Goal: Task Accomplishment & Management: Complete application form

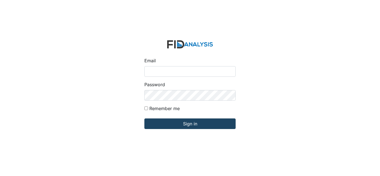
type input "[EMAIL_ADDRESS][DOMAIN_NAME]"
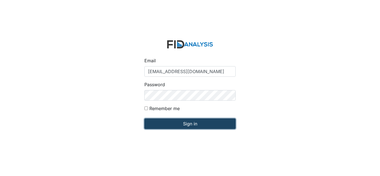
click at [184, 123] on input "Sign in" at bounding box center [189, 123] width 91 height 11
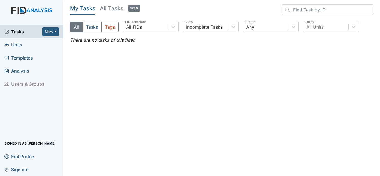
click at [23, 44] on link "Units" at bounding box center [31, 44] width 63 height 13
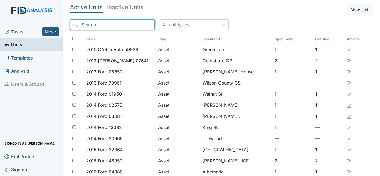
click at [109, 22] on input "search" at bounding box center [112, 24] width 84 height 11
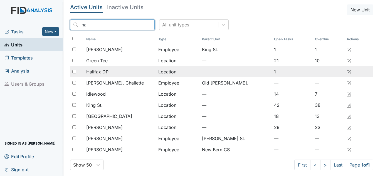
type input "hal"
click at [107, 74] on span "Halifax DP" at bounding box center [97, 71] width 22 height 7
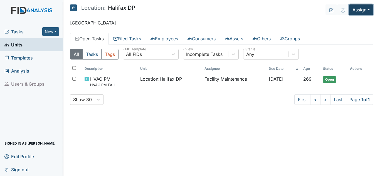
click at [359, 11] on button "Assign" at bounding box center [361, 9] width 24 height 11
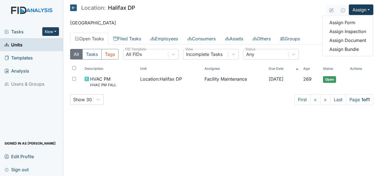
click at [49, 29] on button "New" at bounding box center [50, 31] width 17 height 9
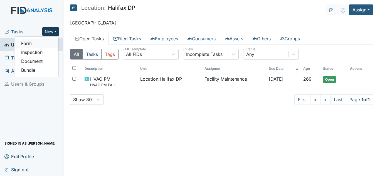
click at [30, 43] on link "Form" at bounding box center [36, 43] width 44 height 9
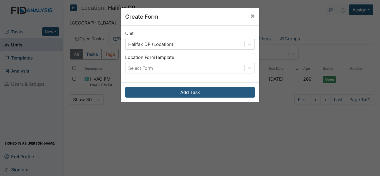
click at [235, 42] on div "Halifax DP (Location)" at bounding box center [184, 44] width 119 height 10
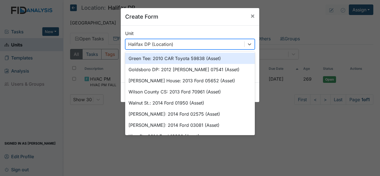
click at [275, 19] on div "Create Form × Unit option Green Tee: 2010 CAR Toyota 59838 (Asset) focused, 1 o…" at bounding box center [190, 88] width 380 height 176
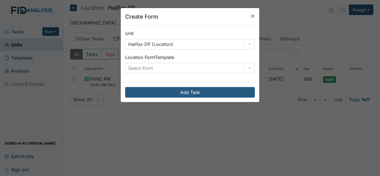
click at [314, 24] on div "Create Form × Unit Halifax DP (Location) Location Form Template Select Form Add…" at bounding box center [190, 88] width 380 height 176
click at [252, 19] on button "×" at bounding box center [252, 16] width 13 height 16
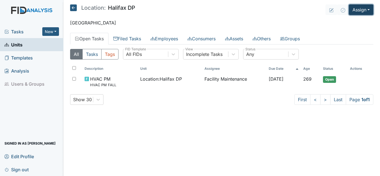
click at [364, 12] on button "Assign" at bounding box center [361, 9] width 24 height 11
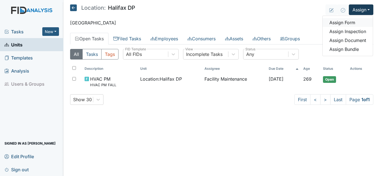
click at [342, 24] on link "Assign Form" at bounding box center [347, 22] width 50 height 9
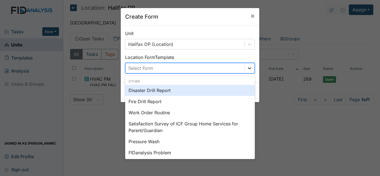
click at [249, 68] on icon at bounding box center [250, 68] width 6 height 6
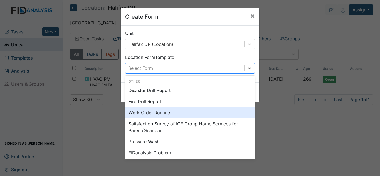
click at [157, 113] on div "Work Order Routine" at bounding box center [190, 112] width 130 height 11
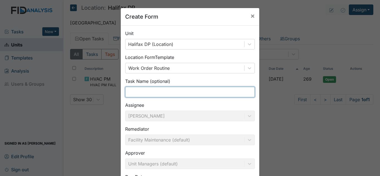
click at [164, 93] on input "text" at bounding box center [190, 92] width 130 height 11
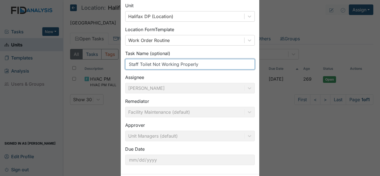
scroll to position [54, 0]
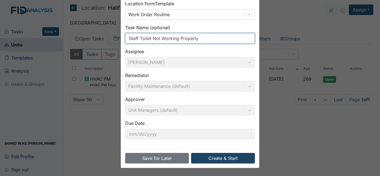
type input "Staff Toilet Not Working Properly"
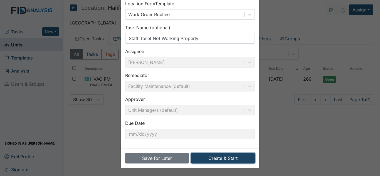
click at [222, 159] on button "Create & Start" at bounding box center [223, 158] width 64 height 11
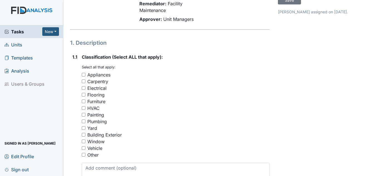
scroll to position [56, 0]
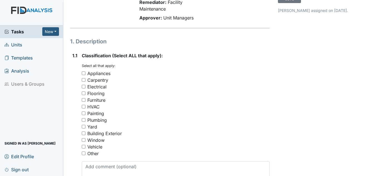
click at [98, 119] on div "Plumbing" at bounding box center [96, 120] width 19 height 7
click at [85, 119] on input "Plumbing" at bounding box center [84, 120] width 4 height 4
checkbox input "true"
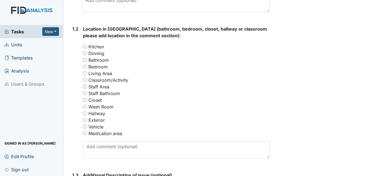
scroll to position [222, 0]
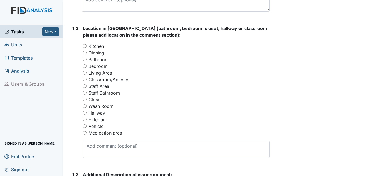
click at [116, 94] on label "Staff Bathroom" at bounding box center [103, 92] width 31 height 7
click at [86, 94] on input "Staff Bathroom" at bounding box center [85, 93] width 4 height 4
radio input "true"
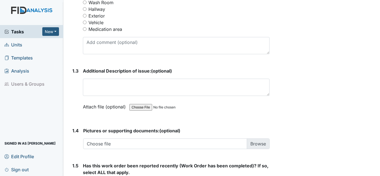
scroll to position [361, 0]
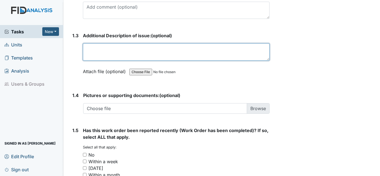
click at [122, 51] on textarea at bounding box center [176, 51] width 186 height 17
click at [118, 49] on textarea "Staff's toilet is working properly" at bounding box center [176, 51] width 186 height 17
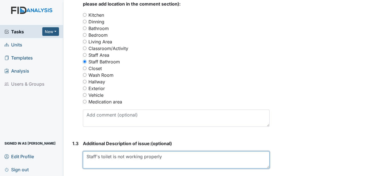
scroll to position [306, 0]
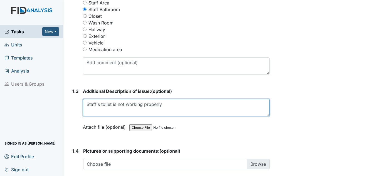
click at [165, 103] on textarea "Staff's toilet is not working properly" at bounding box center [176, 107] width 186 height 17
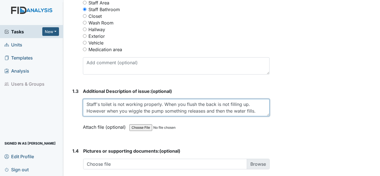
drag, startPoint x: 196, startPoint y: 107, endPoint x: 203, endPoint y: 107, distance: 7.2
click at [197, 107] on textarea "Staff's toilet is not working properly. When you flush the back is not filling …" at bounding box center [176, 107] width 186 height 17
click at [185, 113] on textarea "Staff's toilet is not working properly. When you flush the toilet the back is n…" at bounding box center [176, 107] width 186 height 17
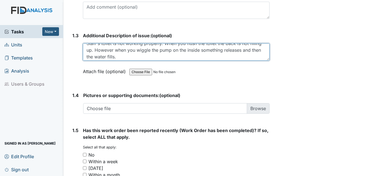
scroll to position [7, 0]
click at [146, 56] on textarea "Staff's toilet is not working properly. When you flush the toilet the back is n…" at bounding box center [176, 51] width 186 height 17
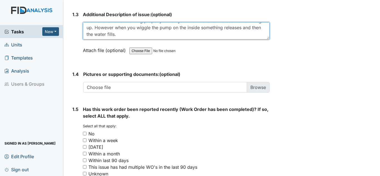
scroll to position [434, 0]
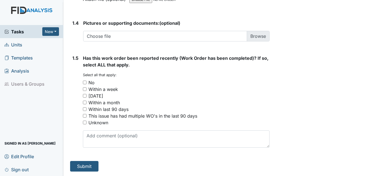
type textarea "Staff's toilet is not working properly. When you flush the toilet the back is n…"
click at [90, 81] on div "No" at bounding box center [91, 82] width 6 height 7
click at [86, 81] on input "No" at bounding box center [85, 83] width 4 height 4
checkbox input "true"
click at [87, 164] on button "Submit" at bounding box center [84, 166] width 28 height 11
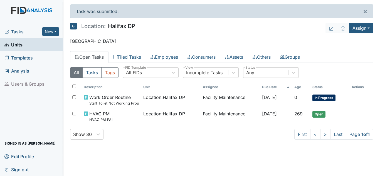
click at [23, 47] on link "Units" at bounding box center [31, 44] width 63 height 13
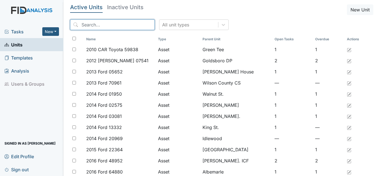
click at [103, 28] on input "search" at bounding box center [112, 24] width 84 height 11
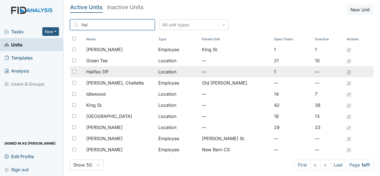
type input "hal"
click at [103, 76] on td "Halifax DP" at bounding box center [120, 71] width 72 height 11
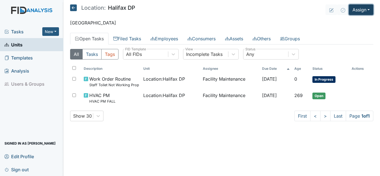
click at [364, 13] on button "Assign" at bounding box center [361, 9] width 24 height 11
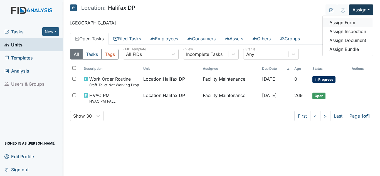
click at [345, 23] on link "Assign Form" at bounding box center [347, 22] width 50 height 9
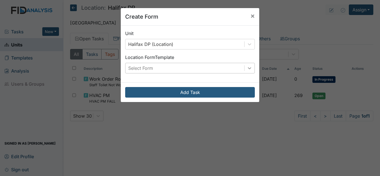
click at [251, 67] on div at bounding box center [249, 68] width 10 height 10
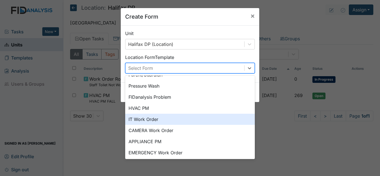
scroll to position [69, 0]
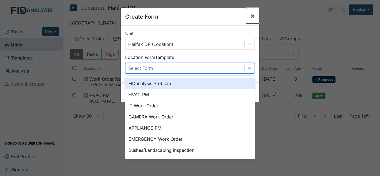
click at [250, 18] on span "×" at bounding box center [252, 16] width 4 height 8
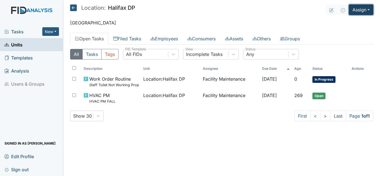
click at [360, 12] on button "Assign" at bounding box center [361, 9] width 24 height 11
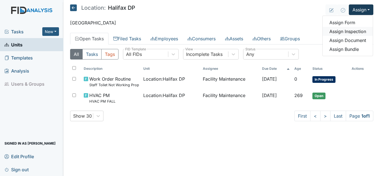
click at [351, 32] on link "Assign Inspection" at bounding box center [347, 31] width 50 height 9
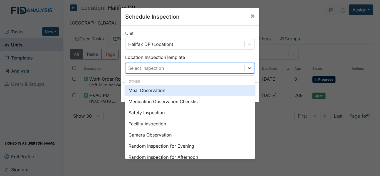
click at [249, 69] on icon at bounding box center [250, 68] width 6 height 6
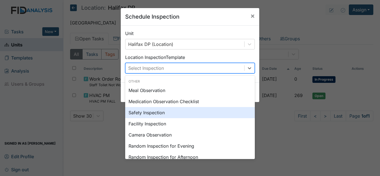
click at [156, 113] on div "Safety Inspection" at bounding box center [190, 112] width 130 height 11
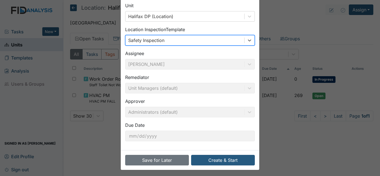
scroll to position [30, 0]
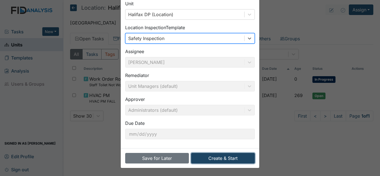
click at [212, 158] on button "Create & Start" at bounding box center [223, 158] width 64 height 11
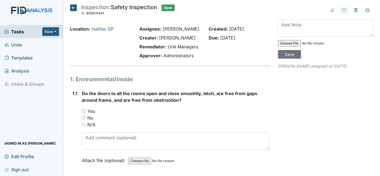
click at [92, 113] on label "Yes" at bounding box center [91, 111] width 8 height 7
click at [85, 113] on input "Yes" at bounding box center [84, 111] width 4 height 4
radio input "true"
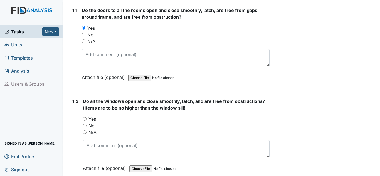
scroll to position [83, 0]
click at [91, 120] on label "Yes" at bounding box center [92, 118] width 8 height 7
click at [86, 120] on input "Yes" at bounding box center [85, 119] width 4 height 4
radio input "true"
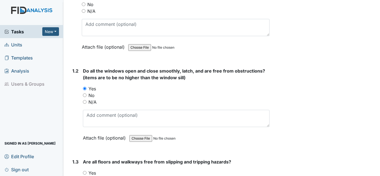
scroll to position [167, 0]
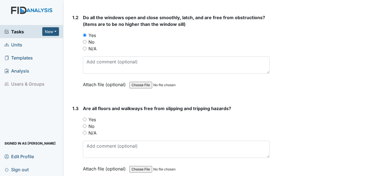
click at [91, 120] on label "Yes" at bounding box center [92, 119] width 8 height 7
click at [86, 120] on input "Yes" at bounding box center [85, 120] width 4 height 4
radio input "true"
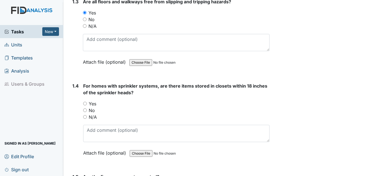
scroll to position [306, 0]
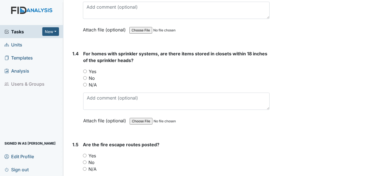
click at [94, 87] on label "N/A" at bounding box center [93, 84] width 8 height 7
click at [87, 86] on input "N/A" at bounding box center [85, 85] width 4 height 4
radio input "true"
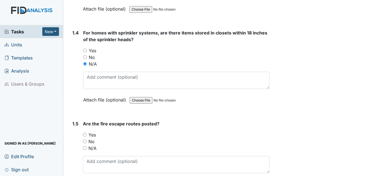
scroll to position [361, 0]
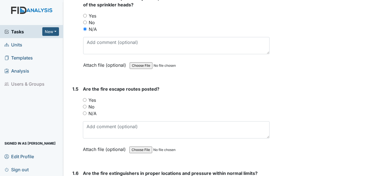
click at [93, 101] on label "Yes" at bounding box center [92, 100] width 8 height 7
click at [86, 101] on input "Yes" at bounding box center [85, 100] width 4 height 4
radio input "true"
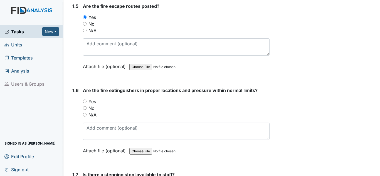
scroll to position [445, 0]
click at [97, 100] on div "Yes" at bounding box center [176, 101] width 186 height 7
click at [92, 101] on label "Yes" at bounding box center [92, 101] width 8 height 7
click at [86, 101] on input "Yes" at bounding box center [85, 101] width 4 height 4
radio input "true"
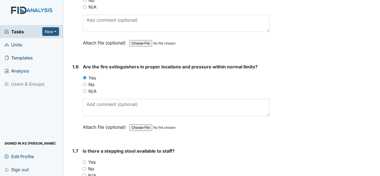
scroll to position [528, 0]
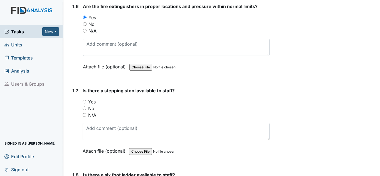
click at [91, 101] on label "Yes" at bounding box center [92, 101] width 8 height 7
click at [86, 101] on input "Yes" at bounding box center [85, 102] width 4 height 4
radio input "true"
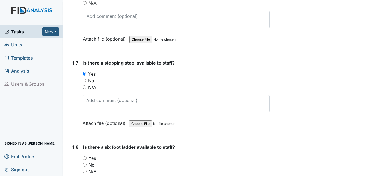
scroll to position [639, 0]
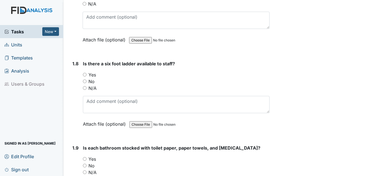
click at [93, 75] on label "Yes" at bounding box center [92, 74] width 8 height 7
click at [86, 75] on input "Yes" at bounding box center [85, 75] width 4 height 4
radio input "true"
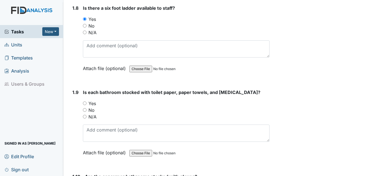
click at [95, 103] on label "Yes" at bounding box center [92, 103] width 8 height 7
click at [86, 103] on input "Yes" at bounding box center [85, 103] width 4 height 4
radio input "true"
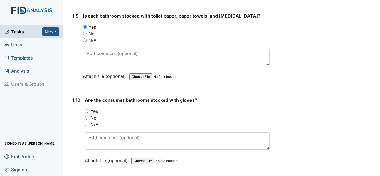
scroll to position [806, 0]
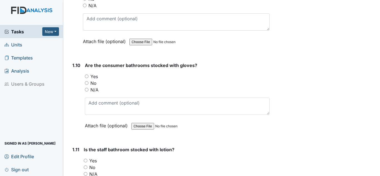
click at [94, 76] on label "Yes" at bounding box center [94, 76] width 8 height 7
click at [88, 76] on input "Yes" at bounding box center [87, 76] width 4 height 4
radio input "true"
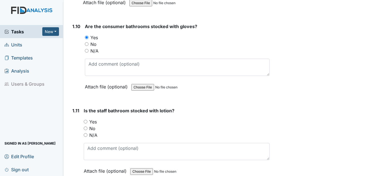
scroll to position [862, 0]
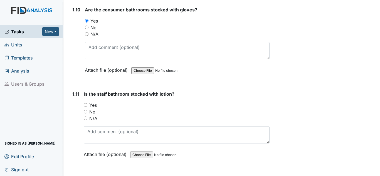
click at [94, 104] on label "Yes" at bounding box center [93, 105] width 8 height 7
click at [87, 104] on input "Yes" at bounding box center [86, 105] width 4 height 4
radio input "true"
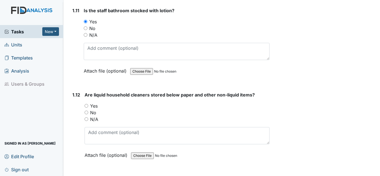
scroll to position [973, 0]
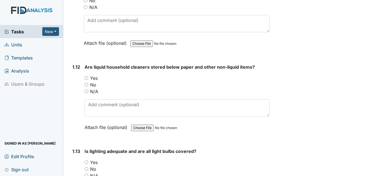
click at [96, 79] on label "Yes" at bounding box center [94, 78] width 8 height 7
click at [88, 79] on input "Yes" at bounding box center [86, 78] width 4 height 4
radio input "true"
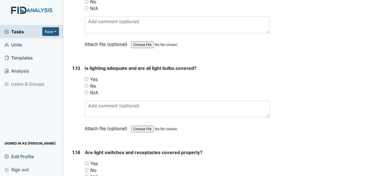
scroll to position [1056, 0]
click at [95, 79] on label "Yes" at bounding box center [94, 79] width 8 height 7
click at [88, 79] on input "Yes" at bounding box center [86, 79] width 4 height 4
radio input "true"
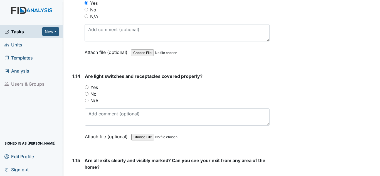
scroll to position [1140, 0]
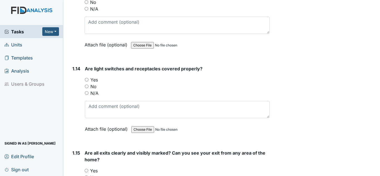
click at [97, 79] on label "Yes" at bounding box center [94, 79] width 8 height 7
click at [88, 79] on input "Yes" at bounding box center [87, 80] width 4 height 4
radio input "true"
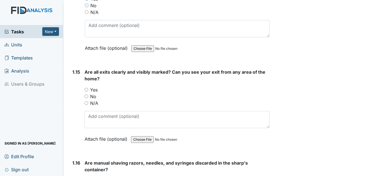
scroll to position [1223, 0]
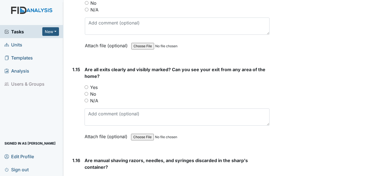
click at [95, 87] on label "Yes" at bounding box center [94, 87] width 8 height 7
click at [88, 87] on input "Yes" at bounding box center [86, 87] width 4 height 4
radio input "true"
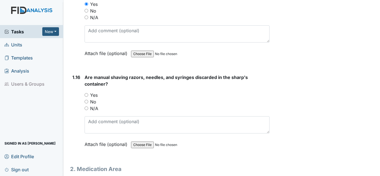
scroll to position [1306, 0]
click at [95, 95] on label "Yes" at bounding box center [94, 94] width 8 height 7
click at [88, 95] on input "Yes" at bounding box center [86, 95] width 4 height 4
radio input "true"
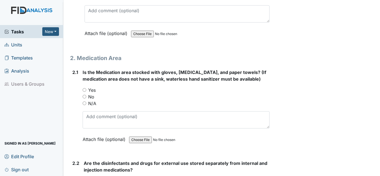
scroll to position [1417, 0]
drag, startPoint x: 92, startPoint y: 90, endPoint x: 95, endPoint y: 92, distance: 2.9
click at [93, 91] on label "Yes" at bounding box center [92, 89] width 8 height 7
click at [86, 91] on input "Yes" at bounding box center [85, 90] width 4 height 4
radio input "true"
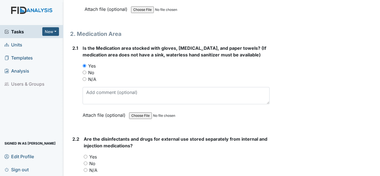
scroll to position [1473, 0]
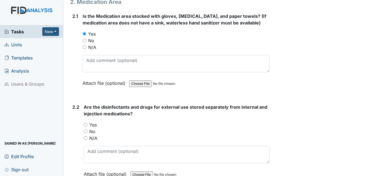
click at [94, 125] on label "Yes" at bounding box center [93, 124] width 8 height 7
click at [87, 125] on input "Yes" at bounding box center [86, 125] width 4 height 4
radio input "true"
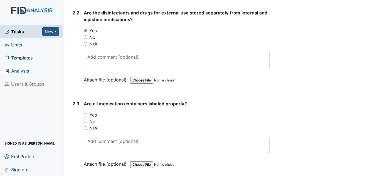
scroll to position [1584, 0]
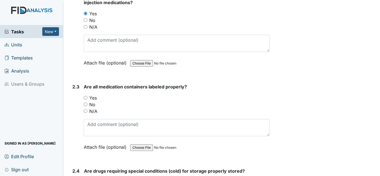
click at [98, 98] on div "Yes" at bounding box center [177, 97] width 186 height 7
click at [95, 98] on label "Yes" at bounding box center [93, 97] width 8 height 7
click at [87, 98] on input "Yes" at bounding box center [86, 98] width 4 height 4
radio input "true"
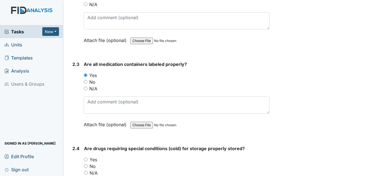
scroll to position [1668, 0]
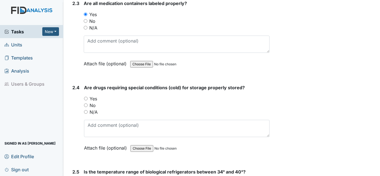
click at [95, 99] on label "Yes" at bounding box center [93, 98] width 8 height 7
click at [88, 99] on input "Yes" at bounding box center [86, 99] width 4 height 4
radio input "true"
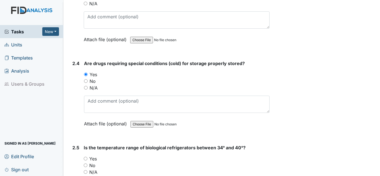
scroll to position [1751, 0]
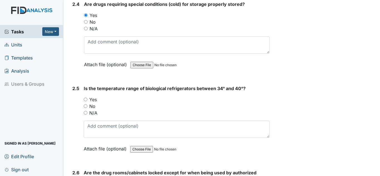
click at [96, 99] on label "Yes" at bounding box center [93, 99] width 8 height 7
click at [87, 99] on input "Yes" at bounding box center [86, 100] width 4 height 4
radio input "true"
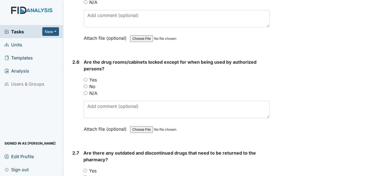
scroll to position [1862, 0]
click at [94, 79] on label "Yes" at bounding box center [93, 79] width 8 height 7
click at [87, 79] on input "Yes" at bounding box center [86, 79] width 4 height 4
radio input "true"
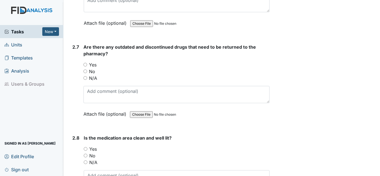
scroll to position [1973, 0]
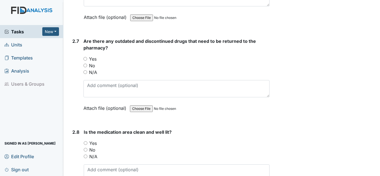
click at [94, 73] on label "N/A" at bounding box center [93, 72] width 8 height 7
click at [87, 73] on input "N/A" at bounding box center [85, 72] width 4 height 4
radio input "true"
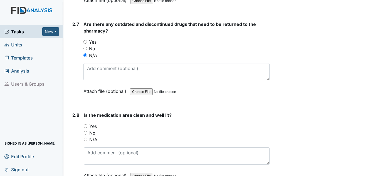
scroll to position [2029, 0]
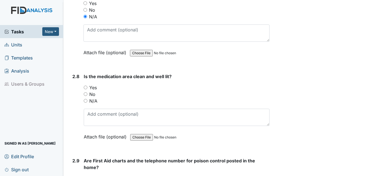
click at [94, 85] on label "Yes" at bounding box center [93, 87] width 8 height 7
click at [87, 86] on input "Yes" at bounding box center [86, 88] width 4 height 4
radio input "true"
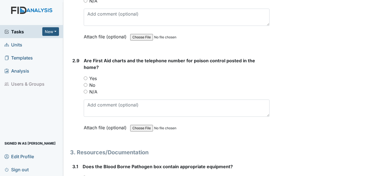
scroll to position [2140, 0]
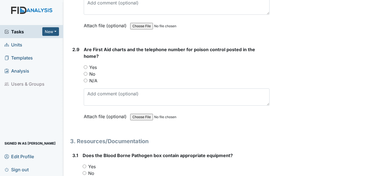
click at [94, 67] on label "Yes" at bounding box center [93, 67] width 8 height 7
click at [87, 67] on input "Yes" at bounding box center [86, 67] width 4 height 4
radio input "true"
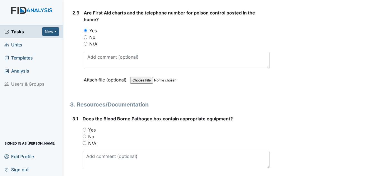
scroll to position [2223, 0]
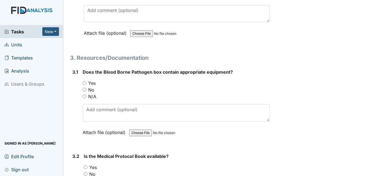
click at [93, 84] on label "Yes" at bounding box center [92, 83] width 8 height 7
click at [86, 84] on input "Yes" at bounding box center [85, 83] width 4 height 4
radio input "true"
click at [93, 94] on label "N/A" at bounding box center [92, 96] width 8 height 7
click at [86, 94] on input "N/A" at bounding box center [85, 96] width 4 height 4
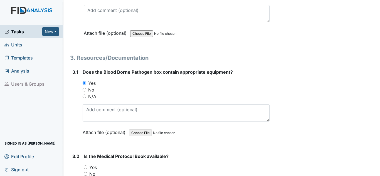
radio input "true"
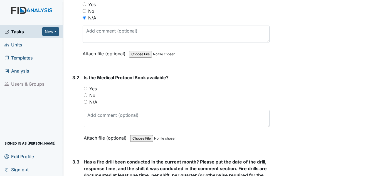
scroll to position [2307, 0]
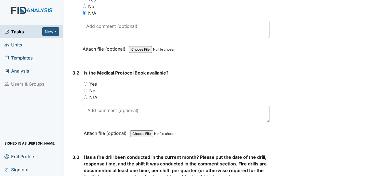
click at [95, 83] on label "Yes" at bounding box center [93, 84] width 8 height 7
click at [87, 83] on input "Yes" at bounding box center [86, 84] width 4 height 4
radio input "true"
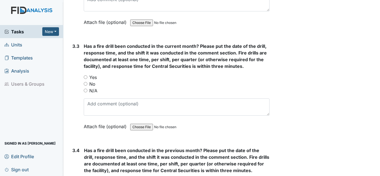
scroll to position [2418, 0]
click at [93, 77] on label "Yes" at bounding box center [93, 77] width 8 height 7
click at [87, 77] on input "Yes" at bounding box center [86, 77] width 4 height 4
radio input "true"
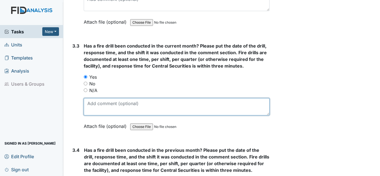
click at [110, 99] on textarea at bounding box center [177, 106] width 186 height 17
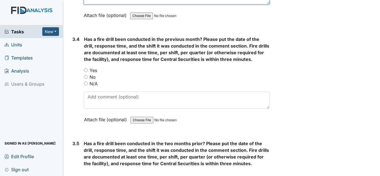
scroll to position [2529, 0]
type textarea "10/1/25 10:07 - 10:08am 1st shift"
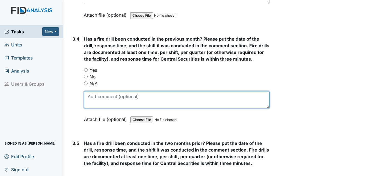
click at [110, 95] on textarea at bounding box center [176, 99] width 185 height 17
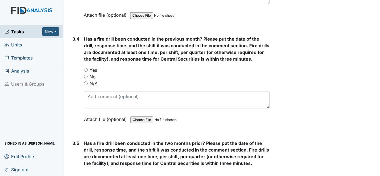
click at [95, 69] on label "Yes" at bounding box center [93, 70] width 8 height 7
click at [88, 69] on input "Yes" at bounding box center [86, 70] width 4 height 4
radio input "true"
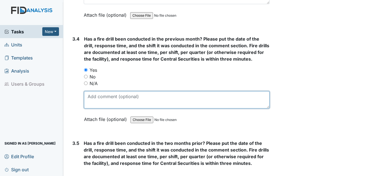
click at [123, 94] on textarea at bounding box center [176, 99] width 185 height 17
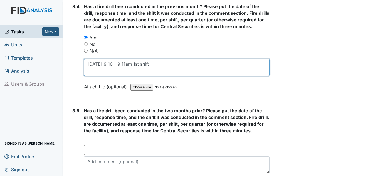
scroll to position [2613, 0]
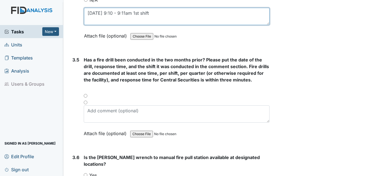
type textarea "9/2/25 9:10 - 9:11am 1st shift"
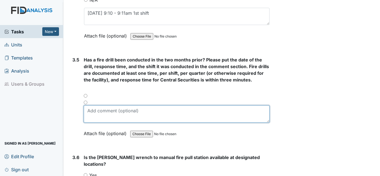
click at [122, 110] on textarea at bounding box center [177, 113] width 186 height 17
type textarea "9"
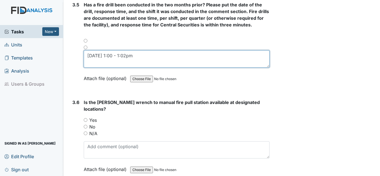
scroll to position [2668, 0]
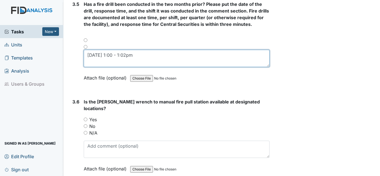
type textarea "8/4/25 1:00 - 1:02pm"
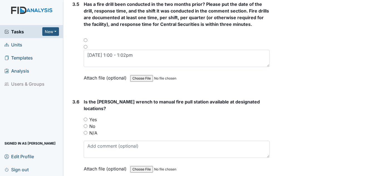
click at [92, 116] on label "Yes" at bounding box center [93, 119] width 8 height 7
click at [87, 118] on input "Yes" at bounding box center [86, 120] width 4 height 4
radio input "true"
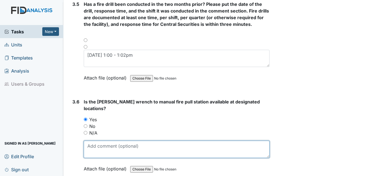
drag, startPoint x: 104, startPoint y: 145, endPoint x: 107, endPoint y: 142, distance: 3.7
click at [105, 143] on textarea at bounding box center [177, 149] width 186 height 17
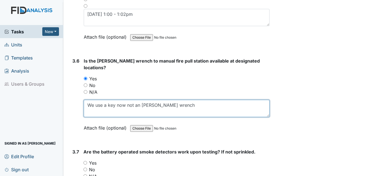
scroll to position [2779, 0]
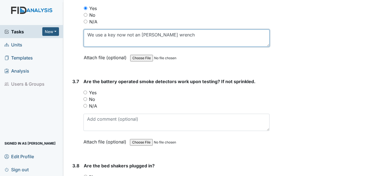
type textarea "We use a key now not an allen wrench"
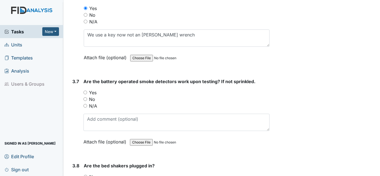
click at [91, 89] on label "Yes" at bounding box center [93, 92] width 8 height 7
click at [87, 91] on input "Yes" at bounding box center [85, 93] width 4 height 4
radio input "true"
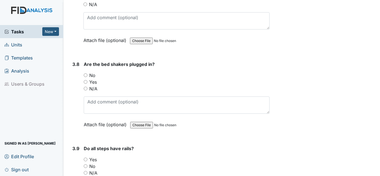
scroll to position [2891, 0]
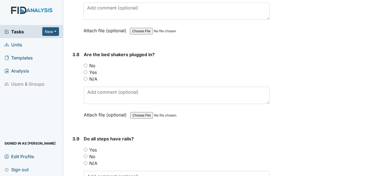
drag, startPoint x: 95, startPoint y: 73, endPoint x: 101, endPoint y: 73, distance: 6.4
click at [95, 76] on label "N/A" at bounding box center [93, 79] width 8 height 7
click at [87, 77] on input "N/A" at bounding box center [86, 79] width 4 height 4
radio input "true"
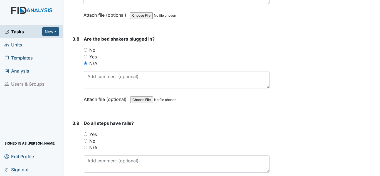
scroll to position [2918, 0]
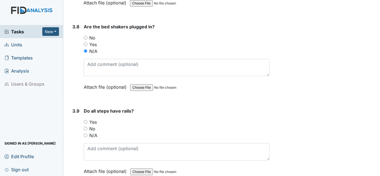
drag, startPoint x: 94, startPoint y: 129, endPoint x: 101, endPoint y: 130, distance: 7.0
click at [94, 132] on label "N/A" at bounding box center [93, 135] width 8 height 7
click at [87, 133] on input "N/A" at bounding box center [86, 135] width 4 height 4
radio input "true"
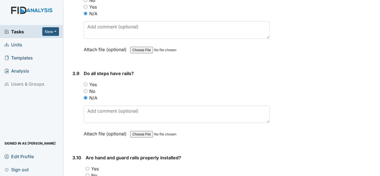
scroll to position [3029, 0]
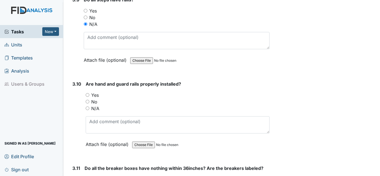
click at [94, 92] on label "Yes" at bounding box center [95, 95] width 8 height 7
click at [89, 93] on input "Yes" at bounding box center [88, 95] width 4 height 4
radio input "true"
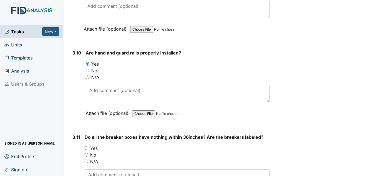
scroll to position [3113, 0]
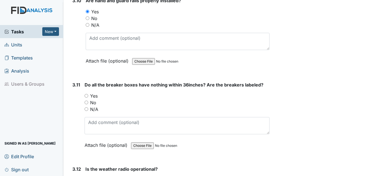
click at [95, 93] on label "Yes" at bounding box center [94, 96] width 8 height 7
click at [88, 94] on input "Yes" at bounding box center [86, 96] width 4 height 4
radio input "true"
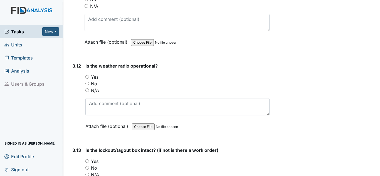
scroll to position [3224, 0]
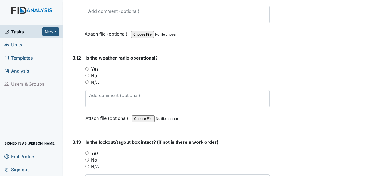
drag, startPoint x: 94, startPoint y: 60, endPoint x: 98, endPoint y: 63, distance: 4.5
click at [94, 66] on label "Yes" at bounding box center [95, 69] width 8 height 7
click at [89, 67] on input "Yes" at bounding box center [87, 69] width 4 height 4
radio input "true"
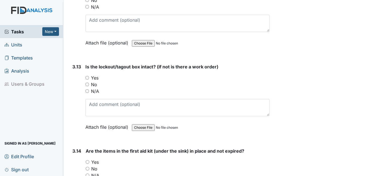
scroll to position [3307, 0]
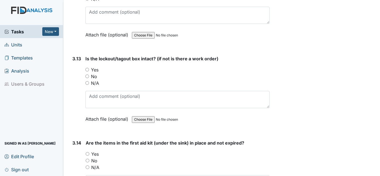
click at [95, 66] on label "Yes" at bounding box center [95, 69] width 8 height 7
click at [89, 68] on input "Yes" at bounding box center [87, 70] width 4 height 4
radio input "true"
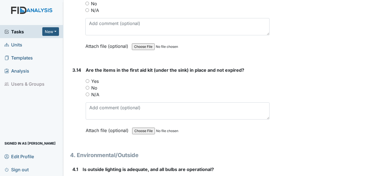
scroll to position [3391, 0]
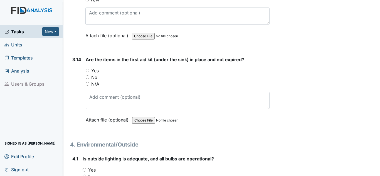
click at [94, 67] on label "Yes" at bounding box center [95, 70] width 8 height 7
click at [89, 69] on input "Yes" at bounding box center [88, 71] width 4 height 4
radio input "true"
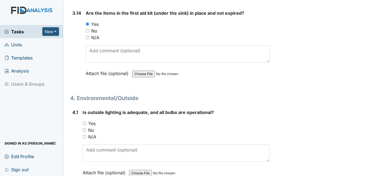
scroll to position [3446, 0]
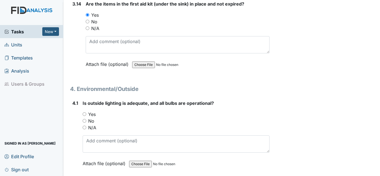
click at [94, 111] on label "Yes" at bounding box center [92, 114] width 8 height 7
click at [86, 112] on input "Yes" at bounding box center [85, 114] width 4 height 4
radio input "true"
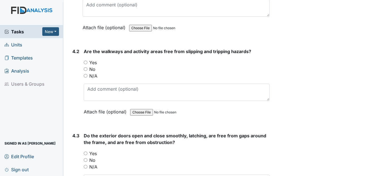
scroll to position [3585, 0]
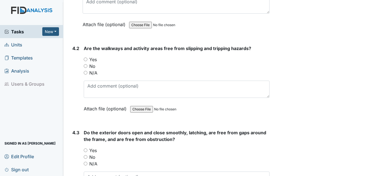
click at [94, 56] on label "Yes" at bounding box center [93, 59] width 8 height 7
click at [87, 58] on input "Yes" at bounding box center [86, 60] width 4 height 4
radio input "true"
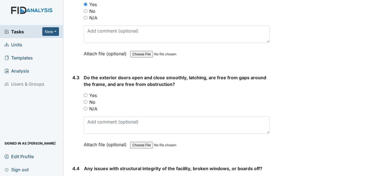
scroll to position [3641, 0]
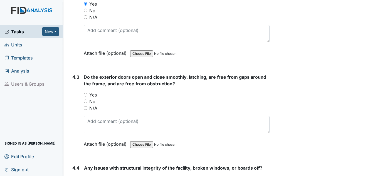
click at [95, 91] on label "Yes" at bounding box center [93, 94] width 8 height 7
click at [87, 93] on input "Yes" at bounding box center [86, 95] width 4 height 4
radio input "true"
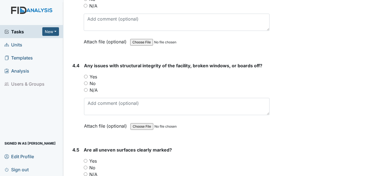
scroll to position [3752, 0]
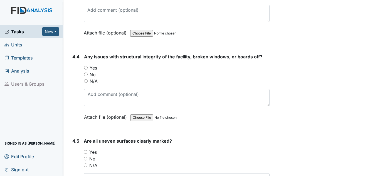
click at [93, 71] on label "No" at bounding box center [92, 74] width 6 height 7
click at [88, 73] on input "No" at bounding box center [86, 75] width 4 height 4
radio input "true"
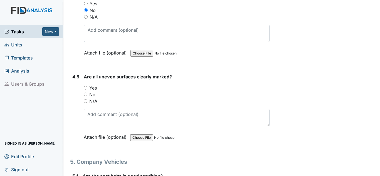
scroll to position [3835, 0]
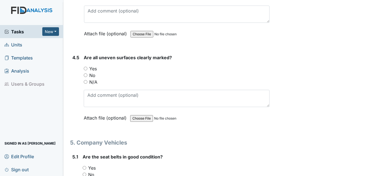
drag, startPoint x: 94, startPoint y: 61, endPoint x: 99, endPoint y: 63, distance: 5.0
click at [95, 65] on label "Yes" at bounding box center [93, 68] width 8 height 7
click at [87, 67] on input "Yes" at bounding box center [86, 69] width 4 height 4
radio input "true"
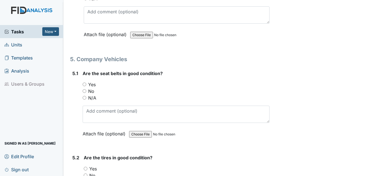
click at [91, 94] on label "N/A" at bounding box center [92, 97] width 8 height 7
click at [86, 96] on input "N/A" at bounding box center [85, 98] width 4 height 4
radio input "true"
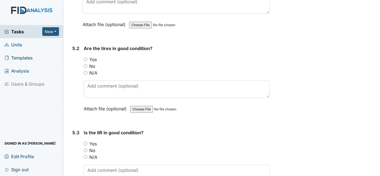
scroll to position [4058, 0]
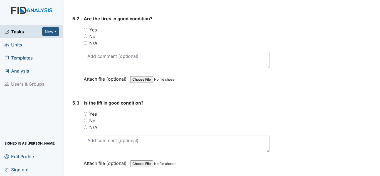
click at [94, 40] on label "N/A" at bounding box center [93, 43] width 8 height 7
click at [87, 41] on input "N/A" at bounding box center [86, 43] width 4 height 4
radio input "true"
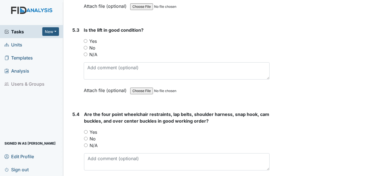
scroll to position [4141, 0]
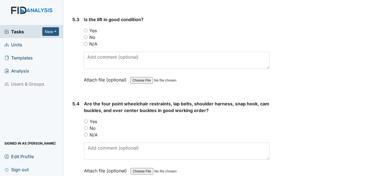
click at [93, 41] on label "N/A" at bounding box center [93, 44] width 8 height 7
click at [87, 42] on input "N/A" at bounding box center [86, 44] width 4 height 4
radio input "true"
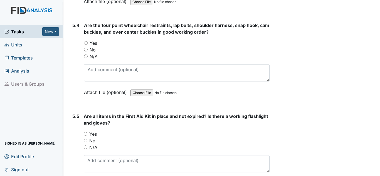
scroll to position [4225, 0]
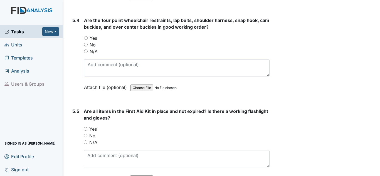
click at [93, 48] on label "N/A" at bounding box center [93, 51] width 8 height 7
click at [88, 49] on input "N/A" at bounding box center [86, 51] width 4 height 4
radio input "true"
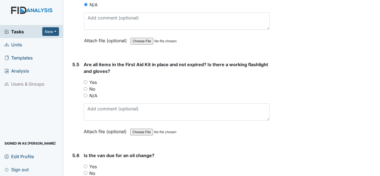
scroll to position [4280, 0]
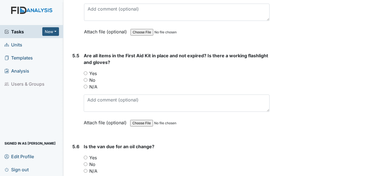
drag, startPoint x: 95, startPoint y: 80, endPoint x: 100, endPoint y: 81, distance: 5.0
click at [95, 83] on label "N/A" at bounding box center [93, 86] width 8 height 7
click at [87, 85] on input "N/A" at bounding box center [86, 87] width 4 height 4
radio input "true"
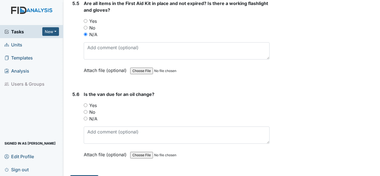
scroll to position [4340, 0]
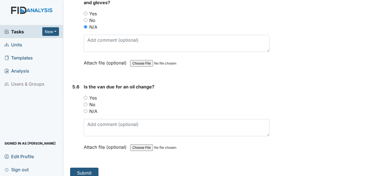
click at [94, 108] on label "N/A" at bounding box center [93, 111] width 8 height 7
click at [87, 109] on input "N/A" at bounding box center [86, 111] width 4 height 4
radio input "true"
click at [88, 168] on button "Submit" at bounding box center [84, 173] width 28 height 11
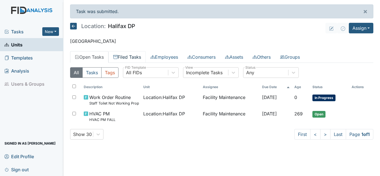
click at [125, 56] on link "Filed Tasks" at bounding box center [126, 57] width 37 height 12
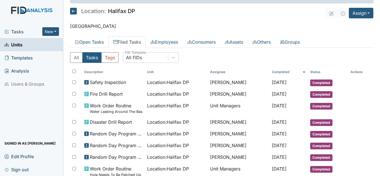
scroll to position [56, 0]
